Goal: Book appointment/travel/reservation

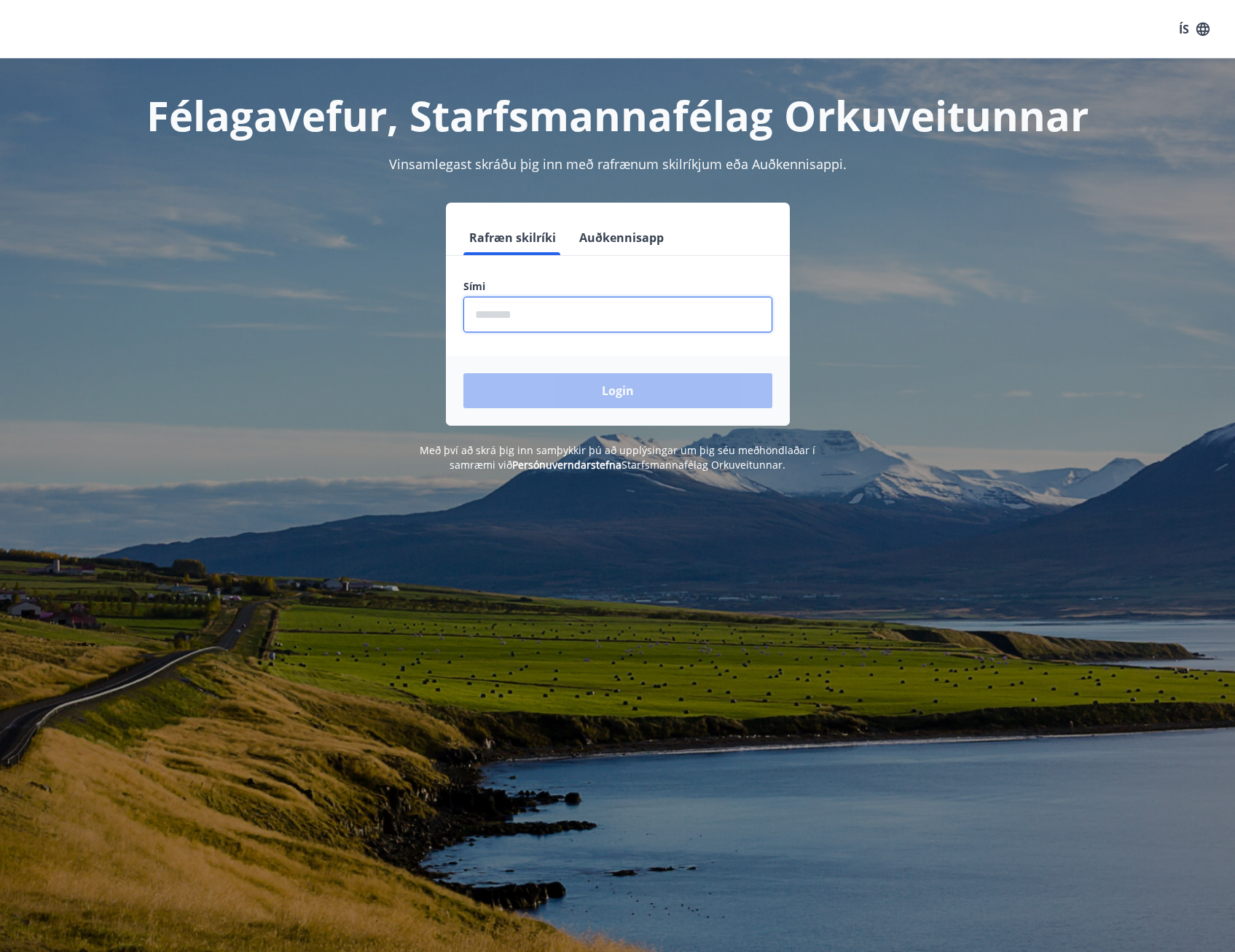
click at [607, 312] on input "phone" at bounding box center [618, 314] width 309 height 35
type input "********"
click at [603, 390] on button "Login" at bounding box center [618, 390] width 309 height 35
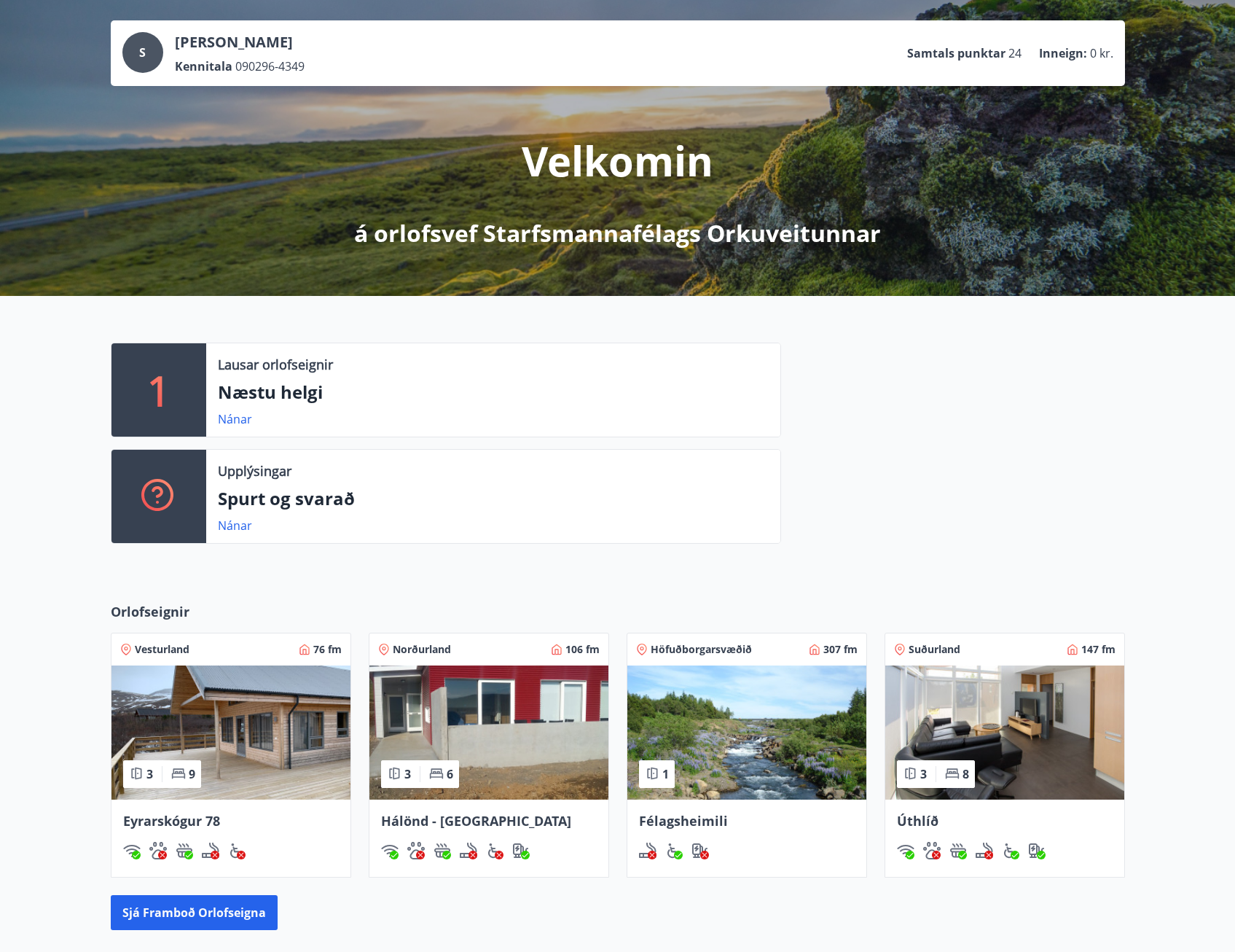
scroll to position [31, 0]
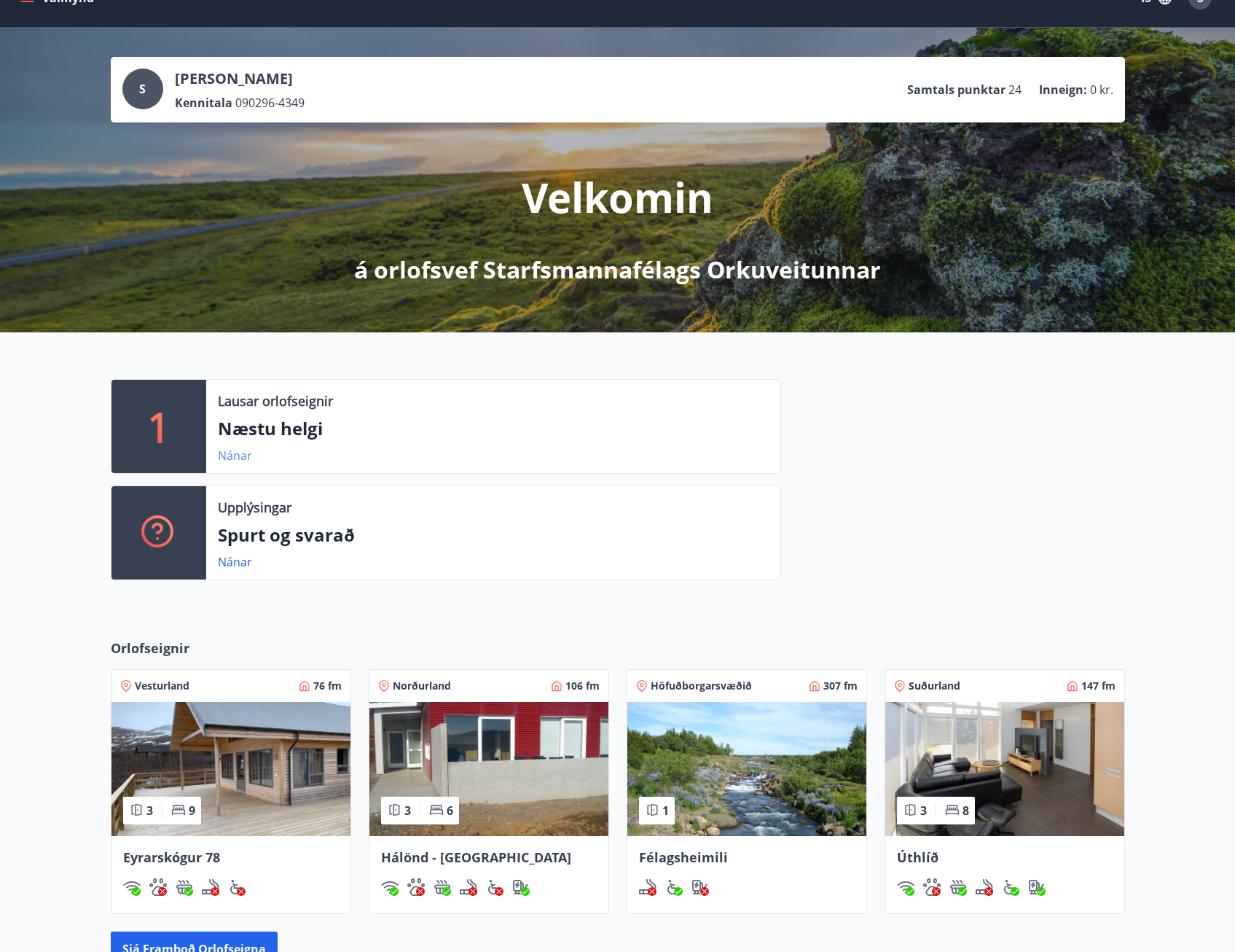
click at [243, 458] on link "Nánar" at bounding box center [235, 456] width 35 height 16
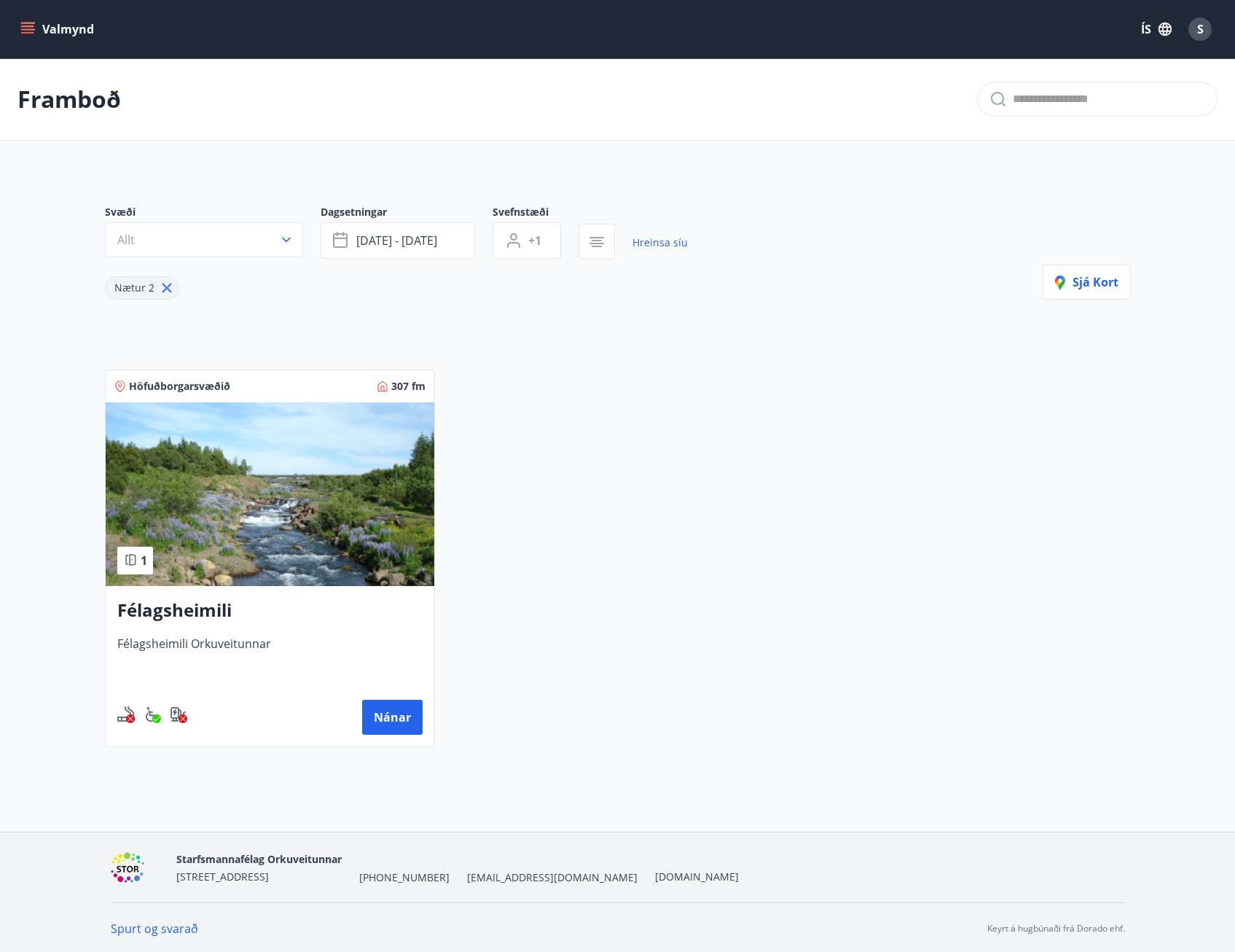
click at [206, 606] on h3 "Félagsheimili" at bounding box center [270, 611] width 305 height 27
